Goal: Information Seeking & Learning: Learn about a topic

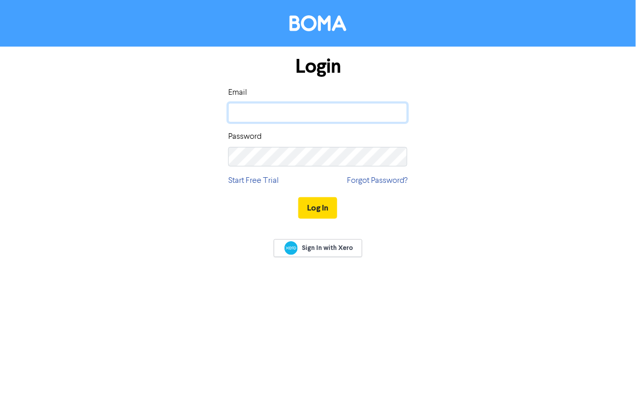
click at [308, 110] on input "email" at bounding box center [317, 112] width 179 height 19
click at [449, 147] on div "Login Email Password Start Free Trial Forgot Password? Log In" at bounding box center [319, 138] width 584 height 182
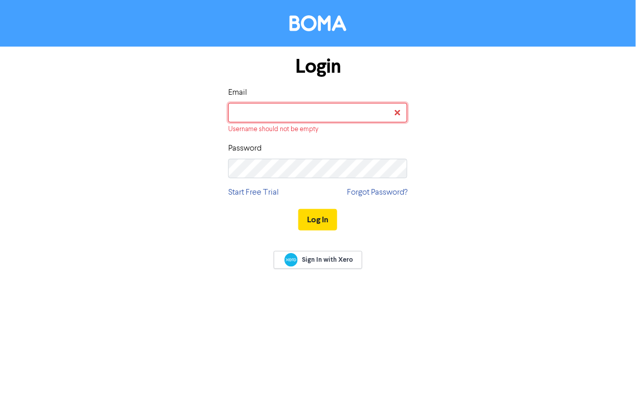
click at [288, 115] on input "email" at bounding box center [317, 112] width 179 height 19
type input "[EMAIL_ADDRESS][DOMAIN_NAME]"
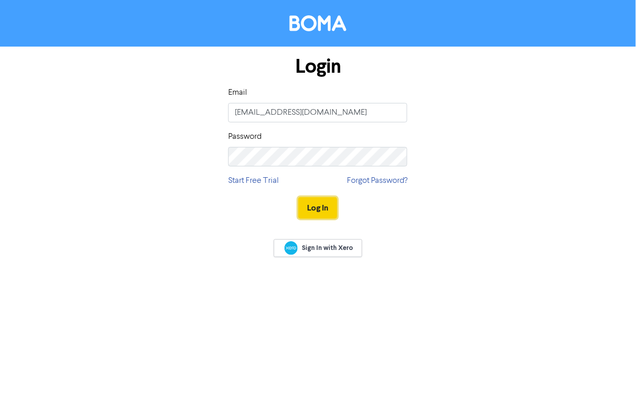
click at [324, 206] on button "Log In" at bounding box center [317, 208] width 39 height 22
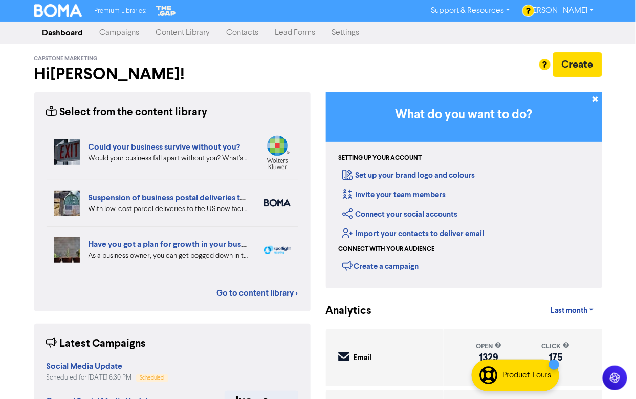
click at [174, 34] on link "Content Library" at bounding box center [183, 33] width 71 height 20
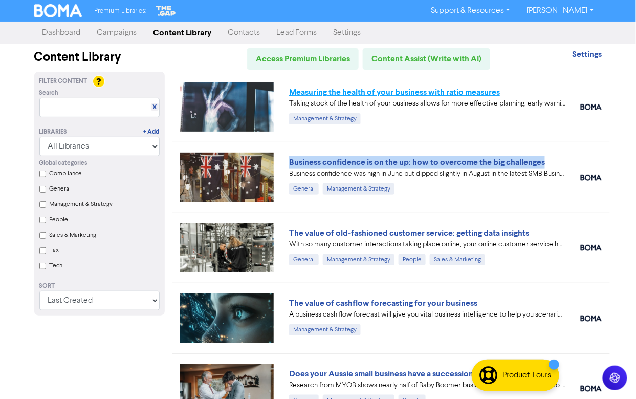
click at [391, 93] on link "Measuring the health of your business with ratio measures" at bounding box center [394, 92] width 211 height 10
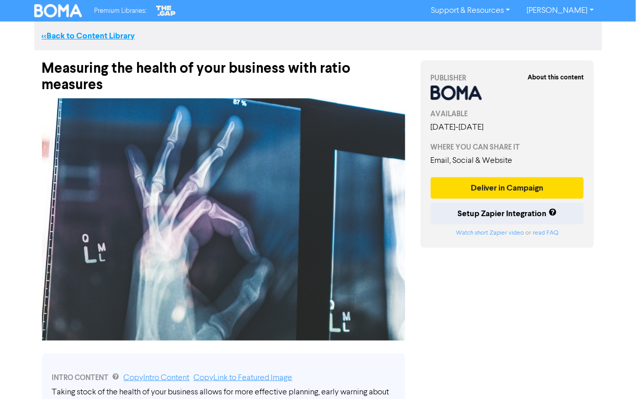
click at [72, 34] on link "<< Back to Content Library" at bounding box center [88, 36] width 93 height 10
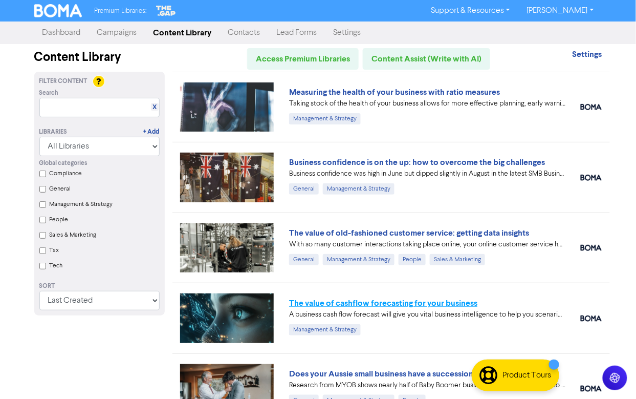
click at [378, 302] on link "The value of cashflow forecasting for your business" at bounding box center [383, 303] width 188 height 10
